Goal: Task Accomplishment & Management: Complete application form

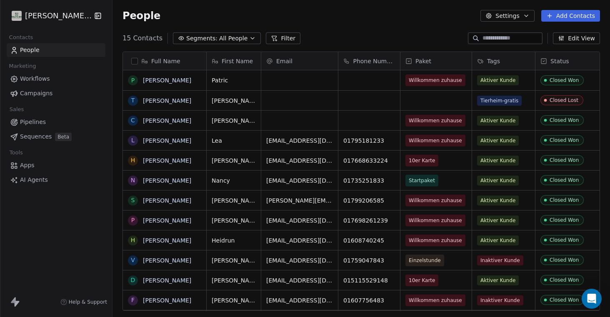
click at [577, 16] on button "Add Contacts" at bounding box center [570, 16] width 59 height 12
click at [568, 31] on span "Create new contact" at bounding box center [572, 34] width 57 height 9
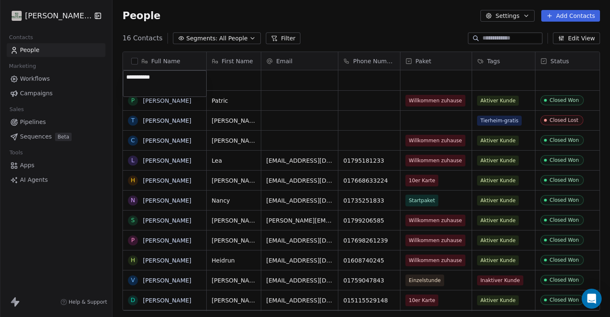
type textarea "**********"
click at [422, 86] on html "[PERSON_NAME] Way Contacts People Marketing Workflows Campaigns Sales Pipelines…" at bounding box center [305, 158] width 610 height 317
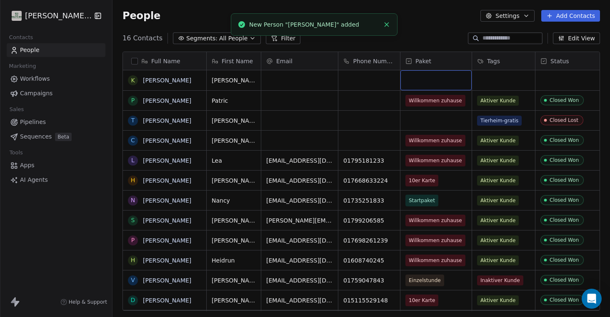
click at [437, 83] on div "grid" at bounding box center [435, 80] width 71 height 20
click at [435, 80] on div "grid" at bounding box center [435, 80] width 71 height 20
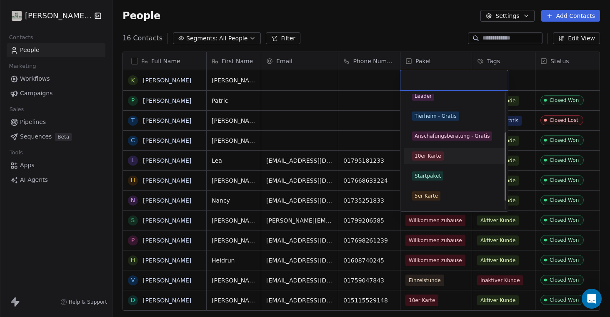
scroll to position [67, 0]
click at [438, 178] on div "Startpaket" at bounding box center [427, 175] width 26 height 7
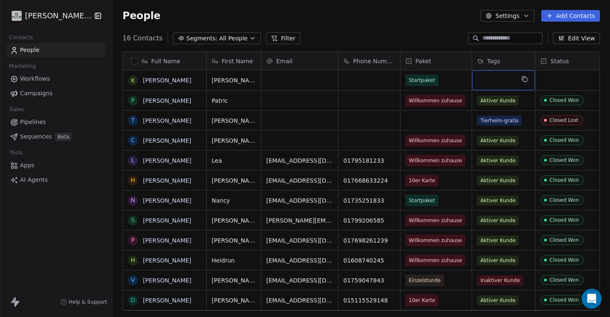
click at [504, 78] on div "grid" at bounding box center [503, 80] width 63 height 20
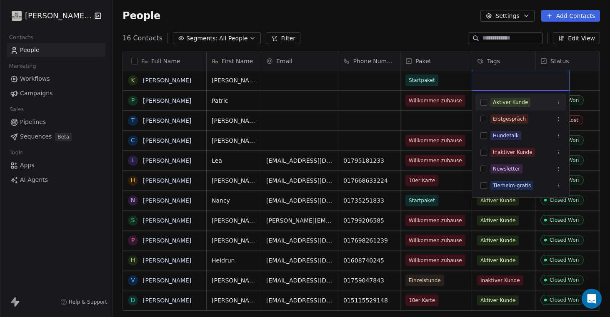
click at [504, 102] on div "Aktiver Kunde" at bounding box center [510, 102] width 35 height 7
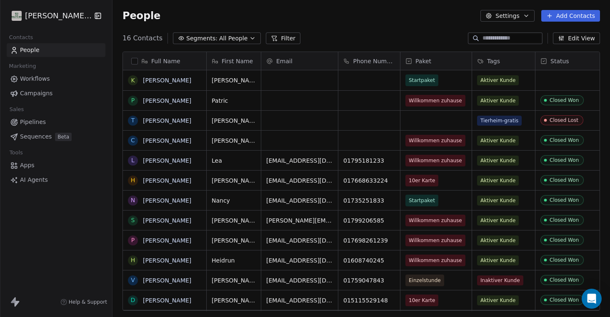
click at [580, 82] on html "[PERSON_NAME] Way Contacts People Marketing Workflows Campaigns Sales Pipelines…" at bounding box center [305, 158] width 610 height 317
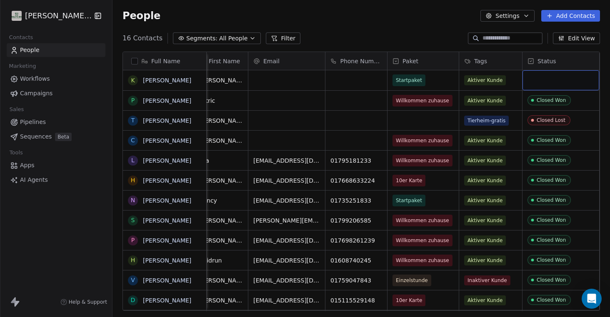
click at [565, 80] on div "grid" at bounding box center [560, 80] width 77 height 20
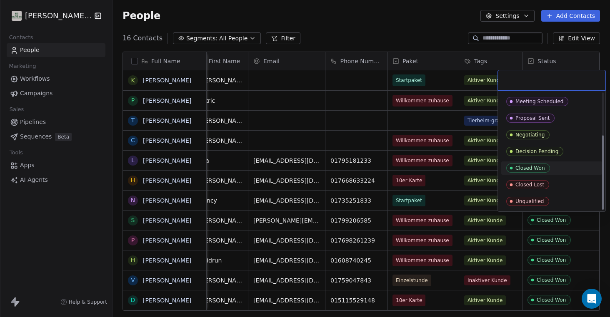
scroll to position [66, 0]
click at [530, 169] on div "Closed Won" at bounding box center [530, 168] width 30 height 6
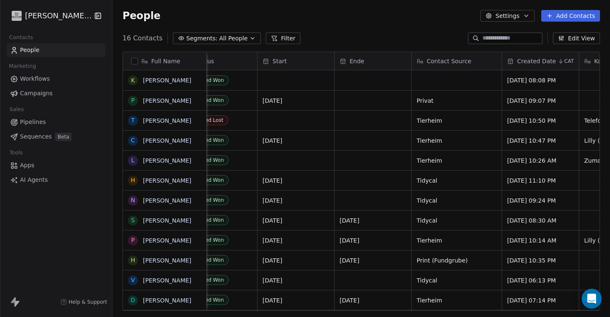
scroll to position [0, 350]
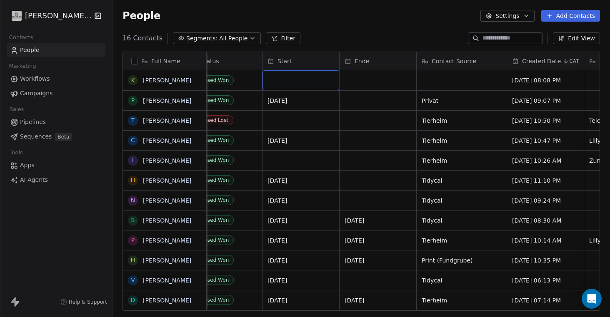
click at [310, 78] on div "grid" at bounding box center [300, 80] width 77 height 20
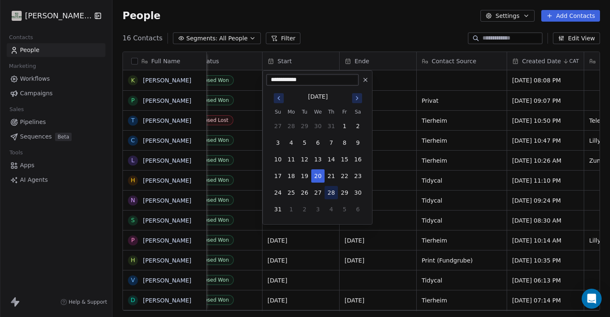
click at [329, 194] on button "28" at bounding box center [330, 192] width 13 height 13
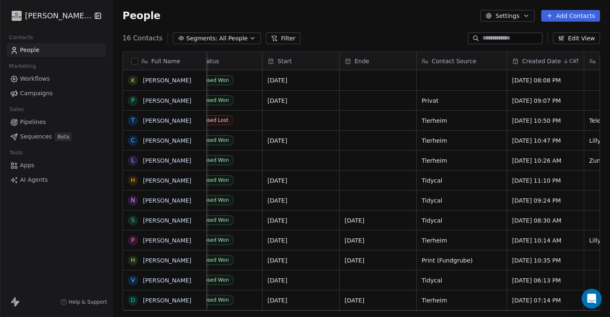
scroll to position [0, 376]
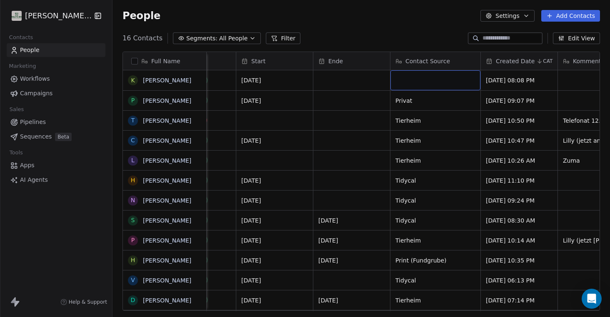
click at [422, 80] on div "grid" at bounding box center [435, 80] width 90 height 20
type textarea "********"
click at [396, 42] on html "[PERSON_NAME] Way Contacts People Marketing Workflows Campaigns Sales Pipelines…" at bounding box center [305, 158] width 610 height 317
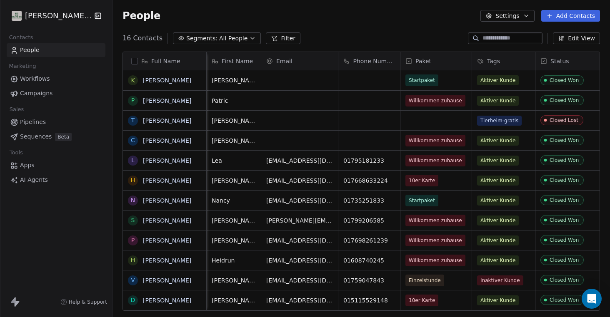
scroll to position [0, 0]
